Goal: Task Accomplishment & Management: Manage account settings

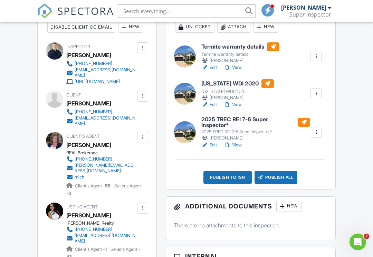
click at [237, 147] on link "View" at bounding box center [233, 145] width 18 height 7
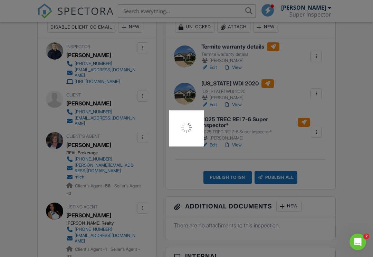
scroll to position [206, 0]
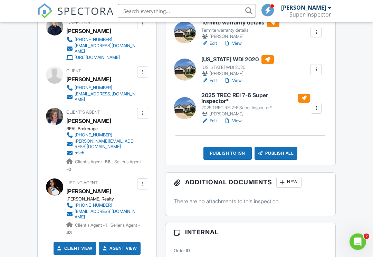
scroll to position [222, 0]
click at [239, 119] on link "View" at bounding box center [233, 121] width 18 height 7
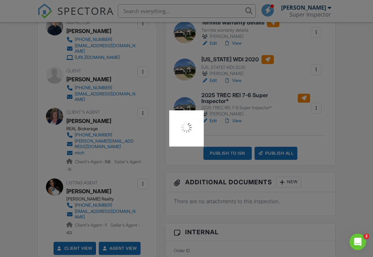
scroll to position [230, 0]
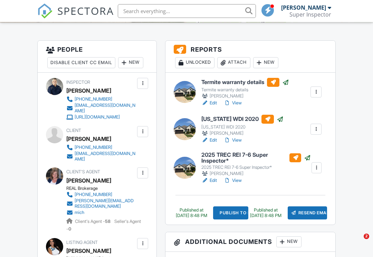
click at [240, 179] on link "View" at bounding box center [233, 180] width 18 height 7
